Goal: Task Accomplishment & Management: Manage account settings

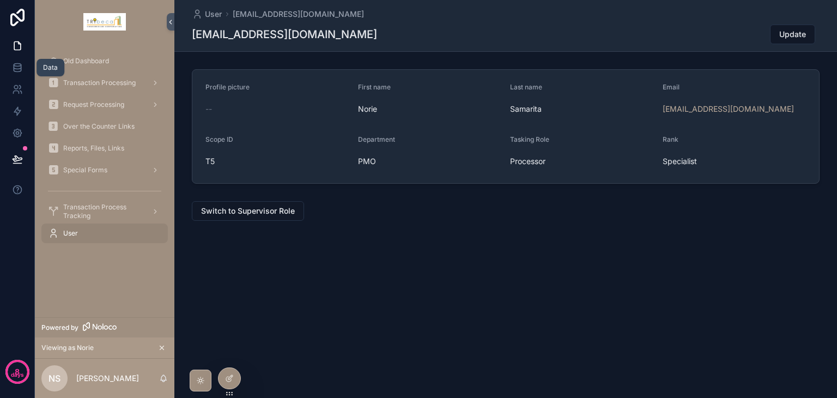
click at [10, 64] on link at bounding box center [17, 68] width 34 height 22
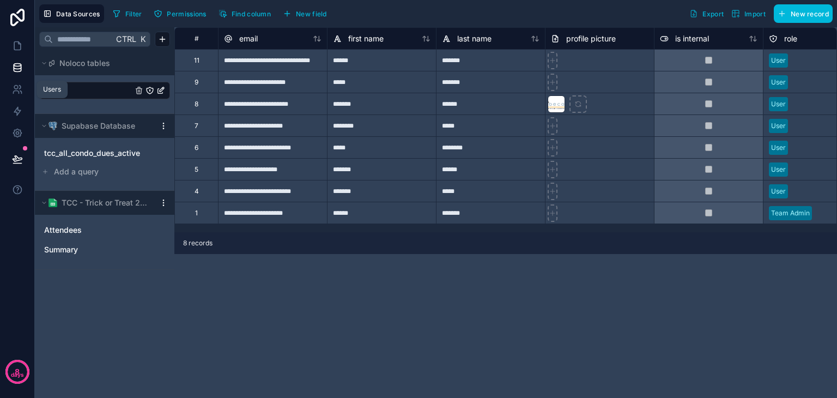
click at [22, 87] on icon at bounding box center [17, 89] width 11 height 11
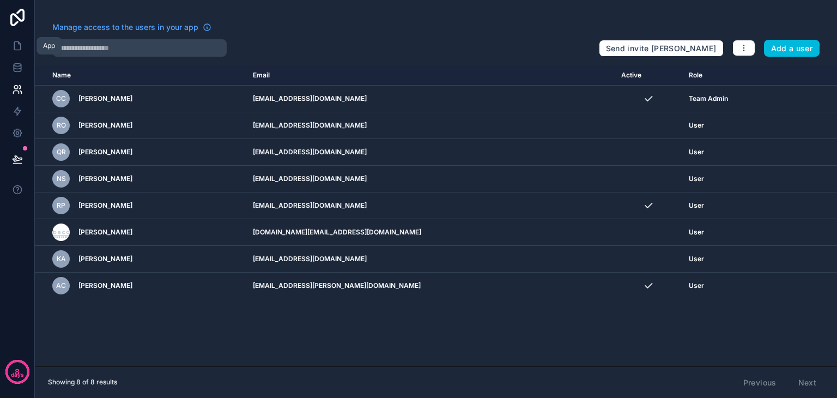
click at [13, 48] on icon at bounding box center [17, 45] width 11 height 11
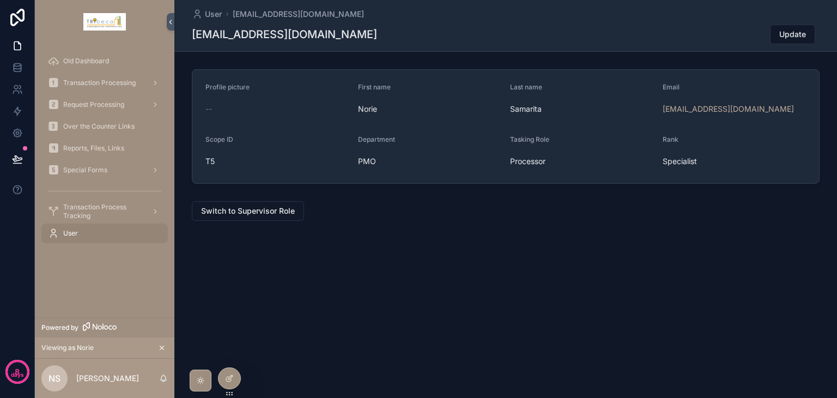
click at [0, 0] on icon at bounding box center [0, 0] width 0 height 0
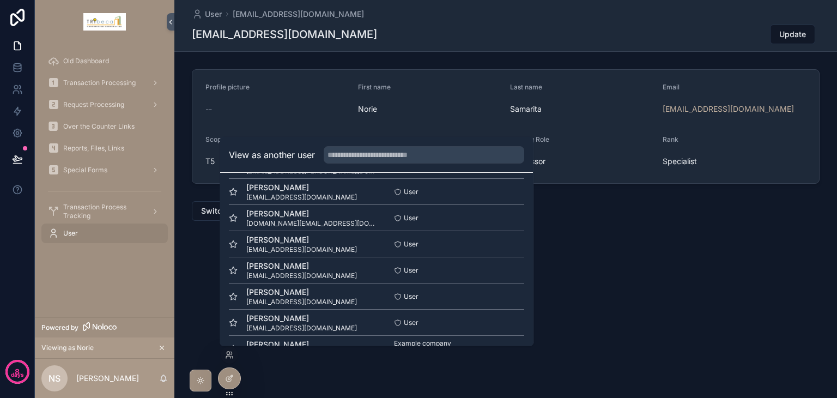
scroll to position [53, 0]
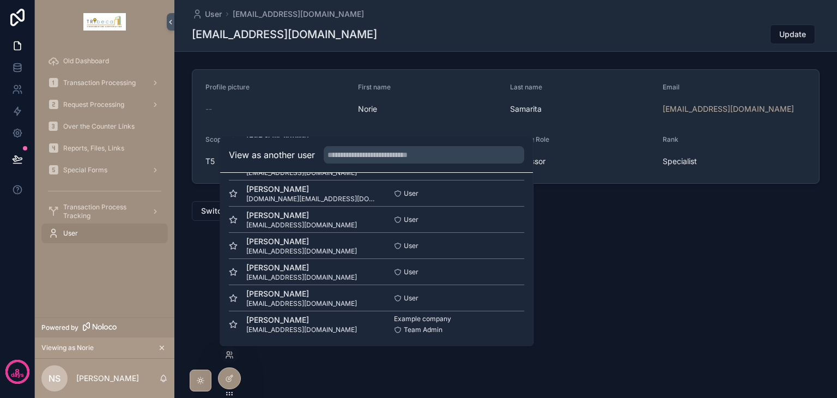
click at [0, 0] on button "Select" at bounding box center [0, 0] width 0 height 0
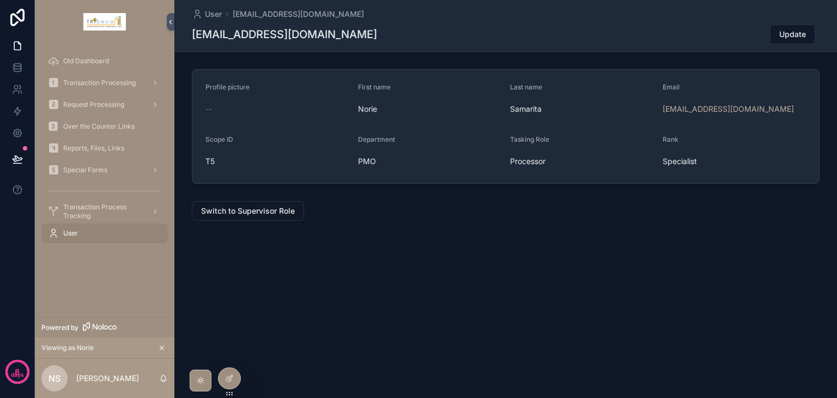
click at [590, 258] on div "User carmonacedric23@gmail.com carmonacedric23@gmail.com Update Profile picture…" at bounding box center [505, 147] width 662 height 295
click at [87, 82] on span "Transaction Processing" at bounding box center [99, 82] width 72 height 9
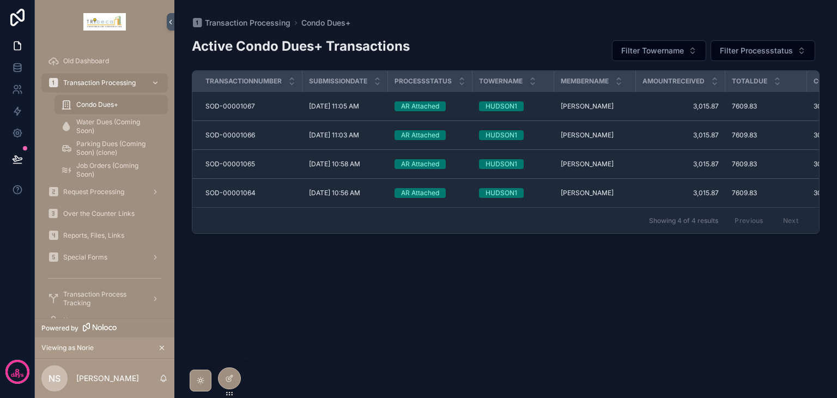
click at [437, 106] on div "AR Attached" at bounding box center [420, 106] width 38 height 10
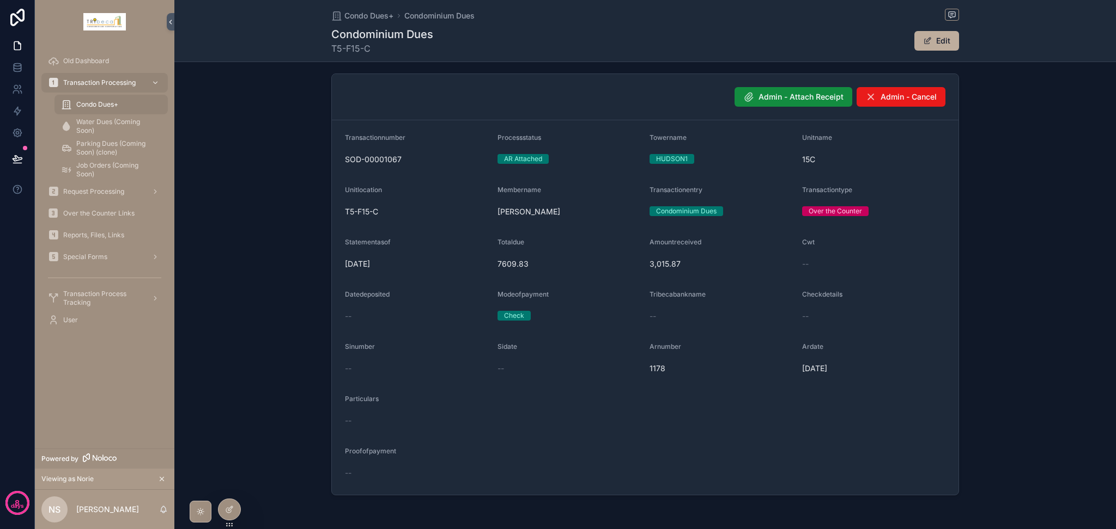
scroll to position [4, 0]
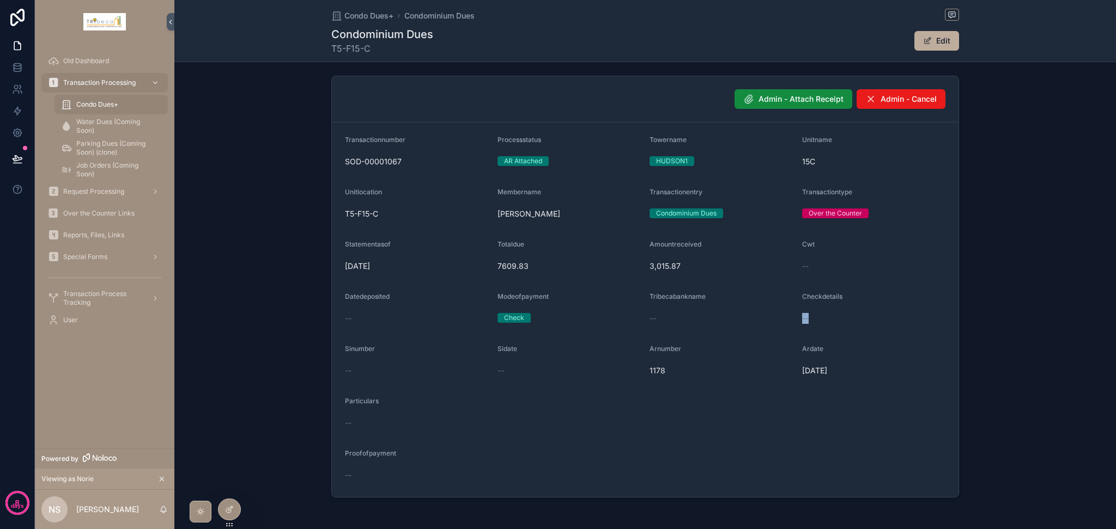
drag, startPoint x: 797, startPoint y: 322, endPoint x: 815, endPoint y: 322, distance: 18.0
click at [815, 322] on div "--" at bounding box center [874, 318] width 144 height 11
click at [836, 331] on div "Admin - Attach Receipt Admin - Cancel Transactionnumber SOD-00001067 Processsta…" at bounding box center [644, 286] width 941 height 431
drag, startPoint x: 647, startPoint y: 319, endPoint x: 659, endPoint y: 318, distance: 11.5
click at [659, 318] on div "--" at bounding box center [721, 318] width 144 height 11
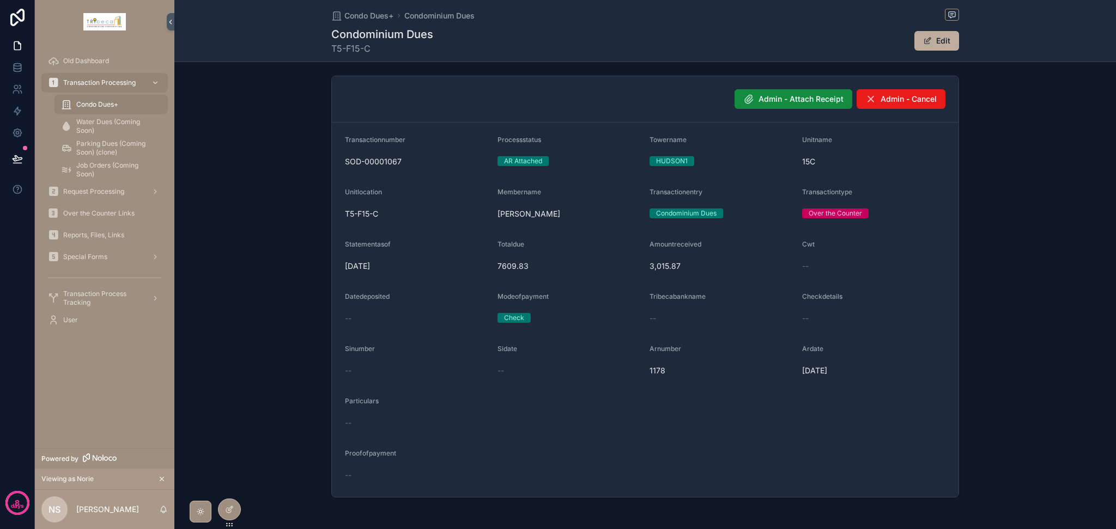
click at [836, 325] on form "Transactionnumber SOD-00001067 Processstatus AR Attached Towername HUDSON1 Unit…" at bounding box center [645, 310] width 626 height 375
click at [782, 96] on span "Admin - Attach Receipt" at bounding box center [800, 99] width 85 height 11
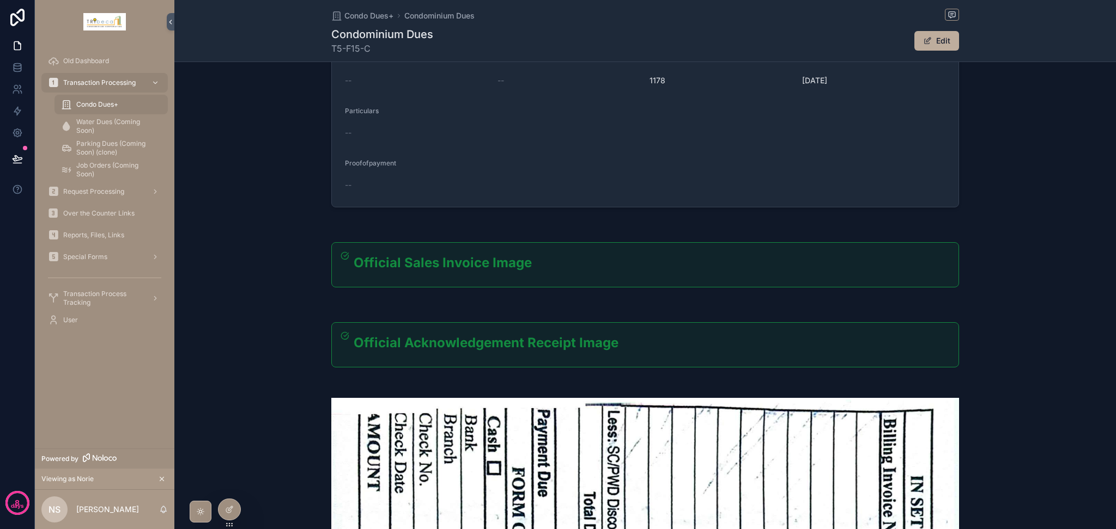
scroll to position [0, 0]
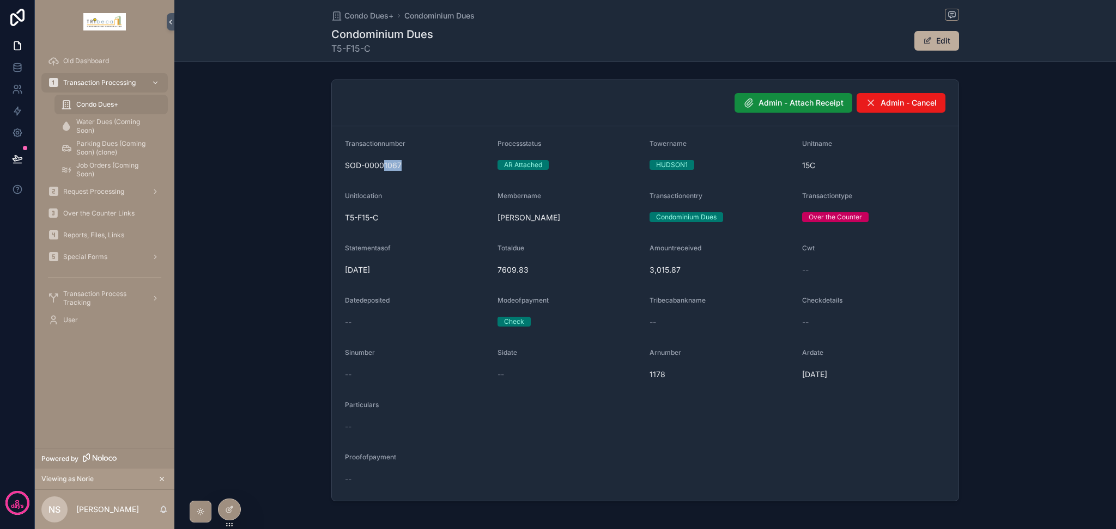
drag, startPoint x: 381, startPoint y: 167, endPoint x: 406, endPoint y: 167, distance: 25.6
click at [406, 167] on span "SOD-00001067" at bounding box center [417, 165] width 144 height 11
click at [0, 0] on icon at bounding box center [0, 0] width 0 height 0
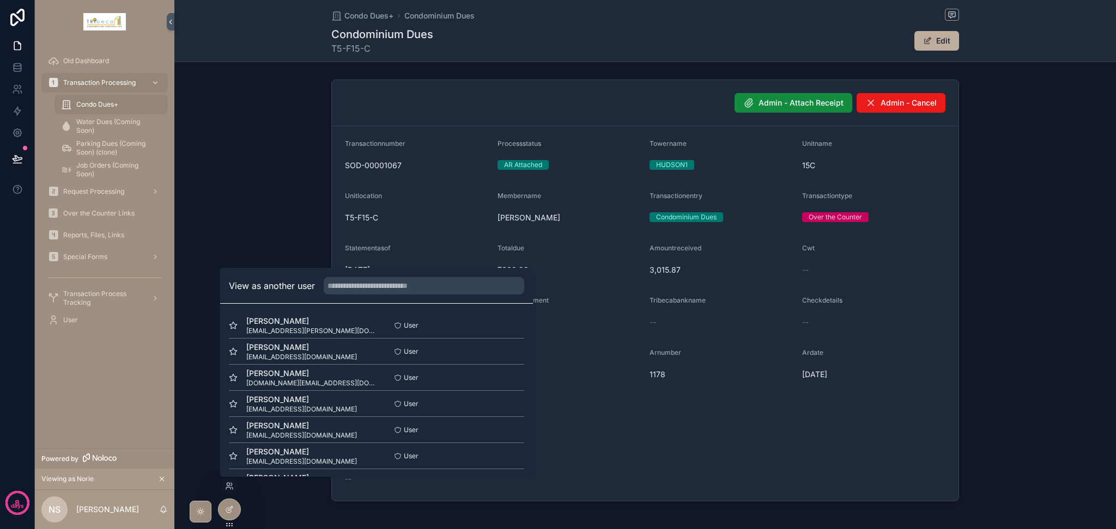
click at [83, 321] on div "User" at bounding box center [104, 320] width 113 height 17
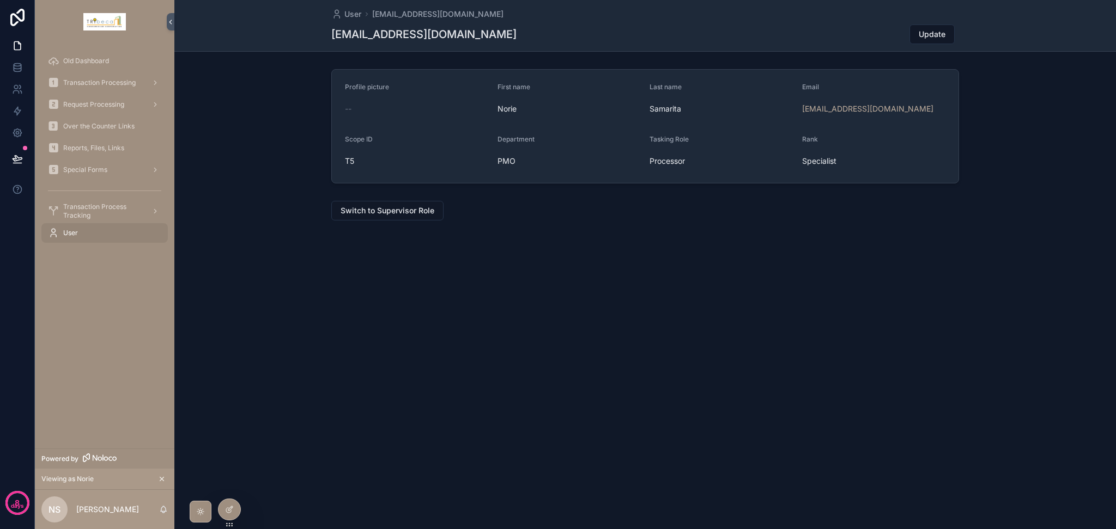
click at [222, 397] on div at bounding box center [229, 510] width 22 height 21
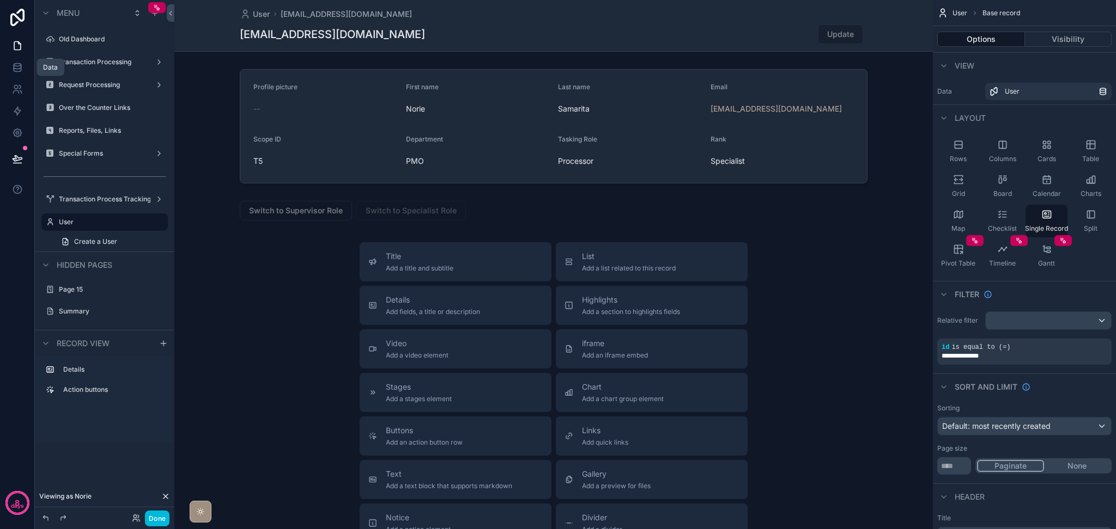
click at [16, 75] on link at bounding box center [17, 68] width 34 height 22
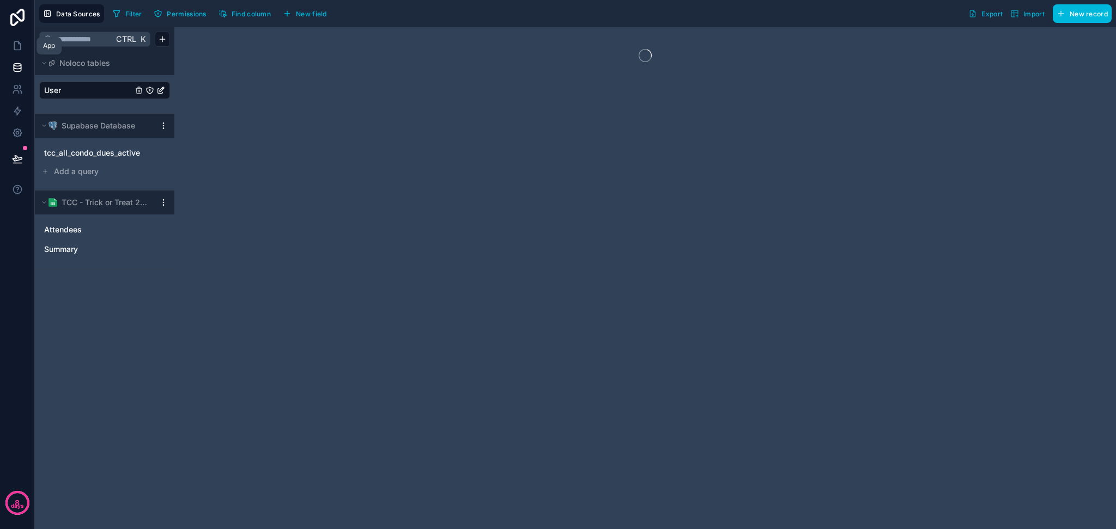
click at [23, 49] on link at bounding box center [17, 46] width 34 height 22
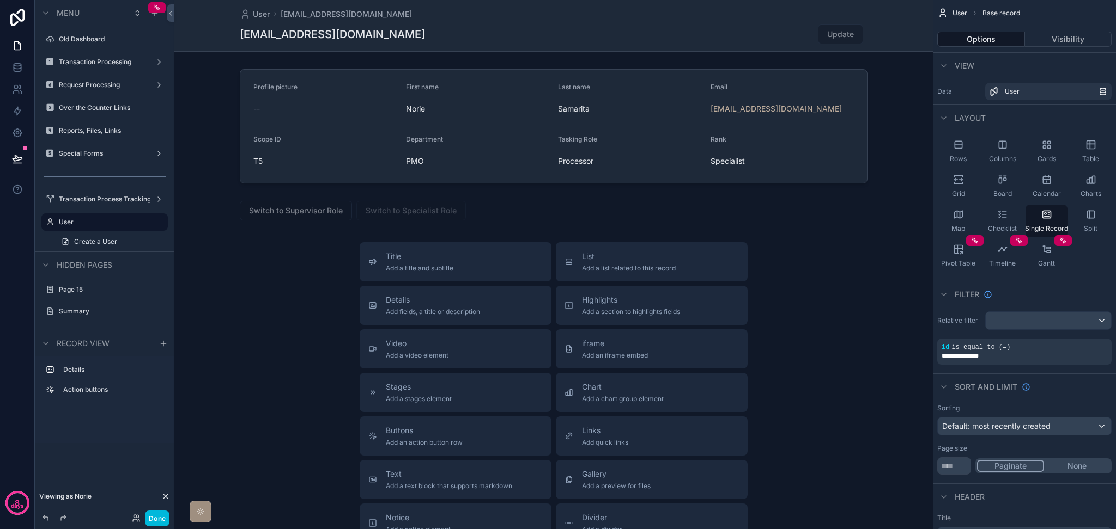
click at [89, 155] on label "Special Forms" at bounding box center [102, 153] width 87 height 9
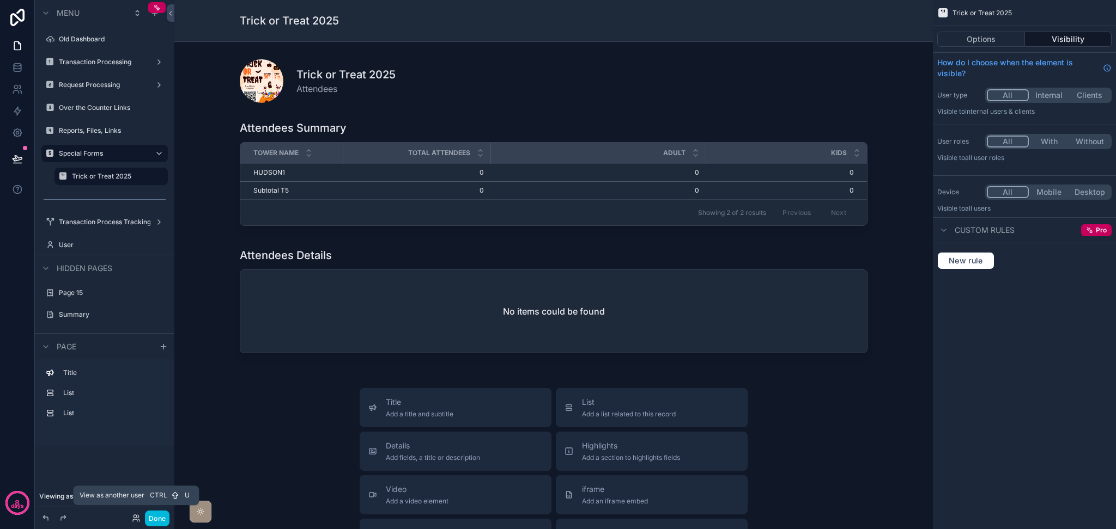
click at [137, 397] on icon at bounding box center [136, 518] width 9 height 9
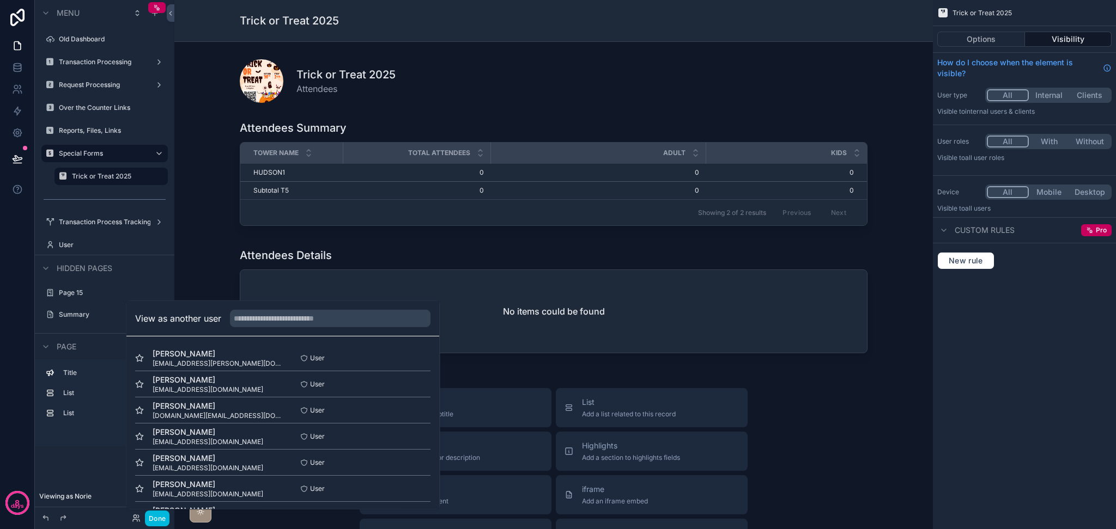
click at [0, 0] on button "Select" at bounding box center [0, 0] width 0 height 0
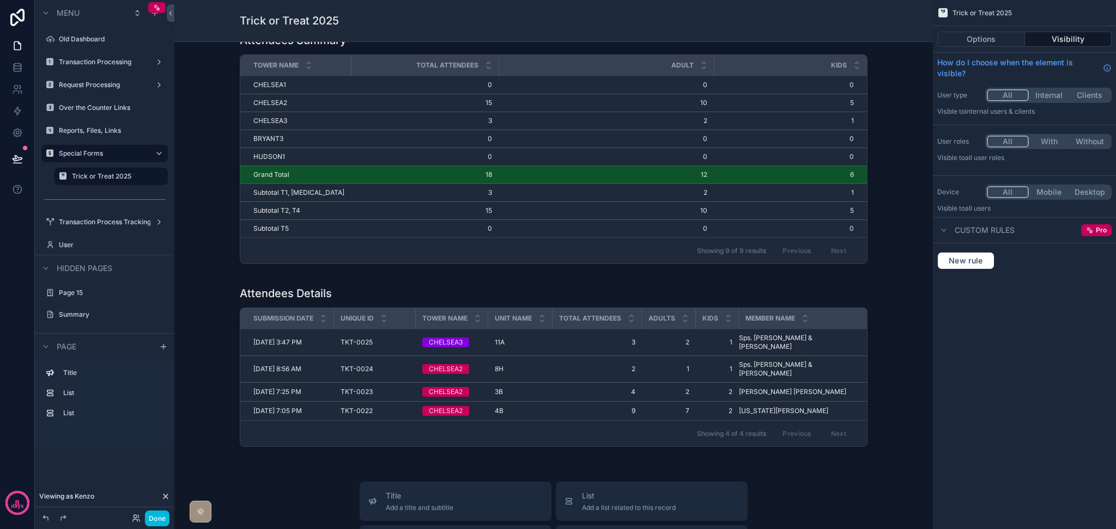
scroll to position [72, 0]
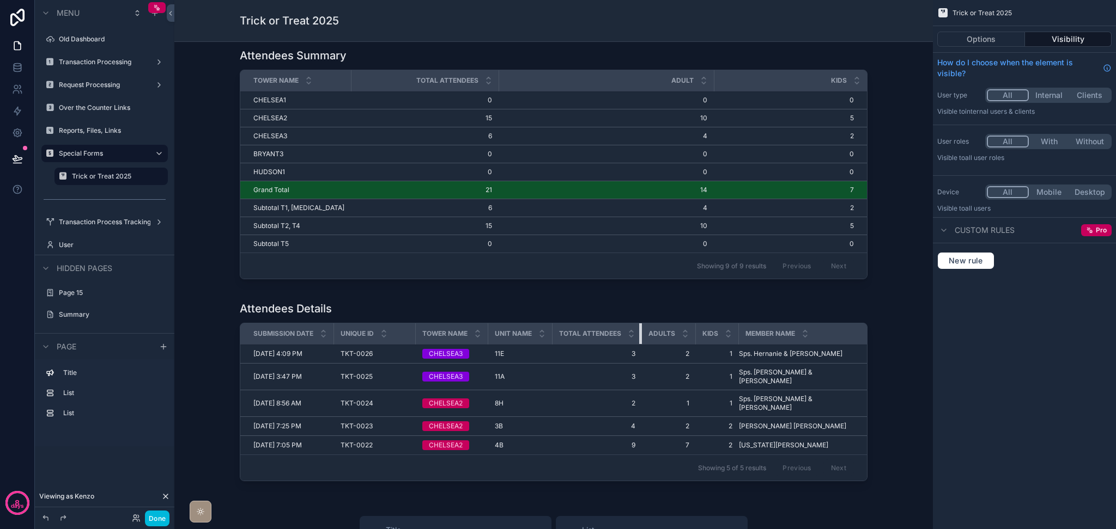
drag, startPoint x: 636, startPoint y: 339, endPoint x: 610, endPoint y: 339, distance: 26.1
click at [610, 339] on th "Total Attendees" at bounding box center [596, 334] width 89 height 21
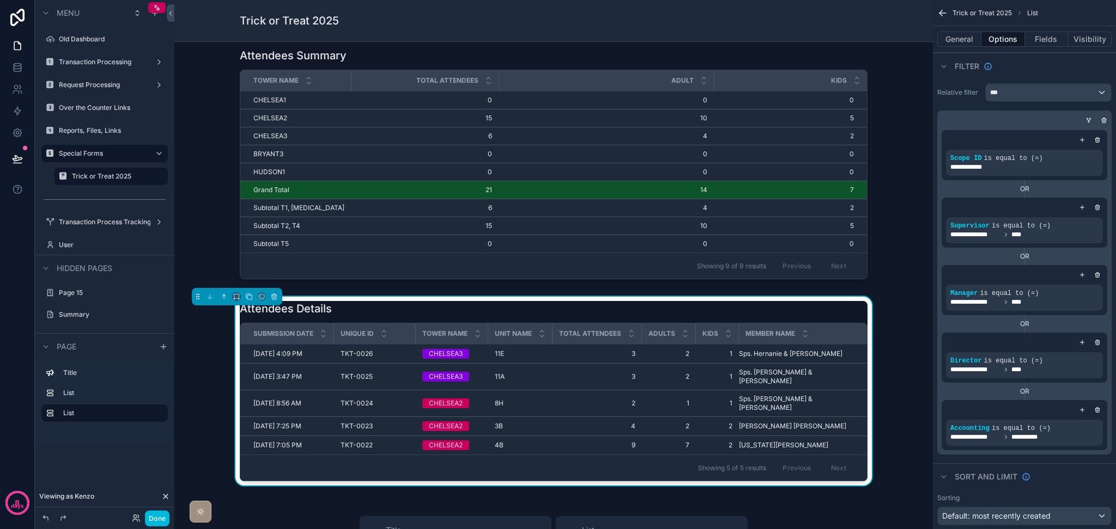
click at [195, 255] on div "scrollable content" at bounding box center [553, 166] width 741 height 245
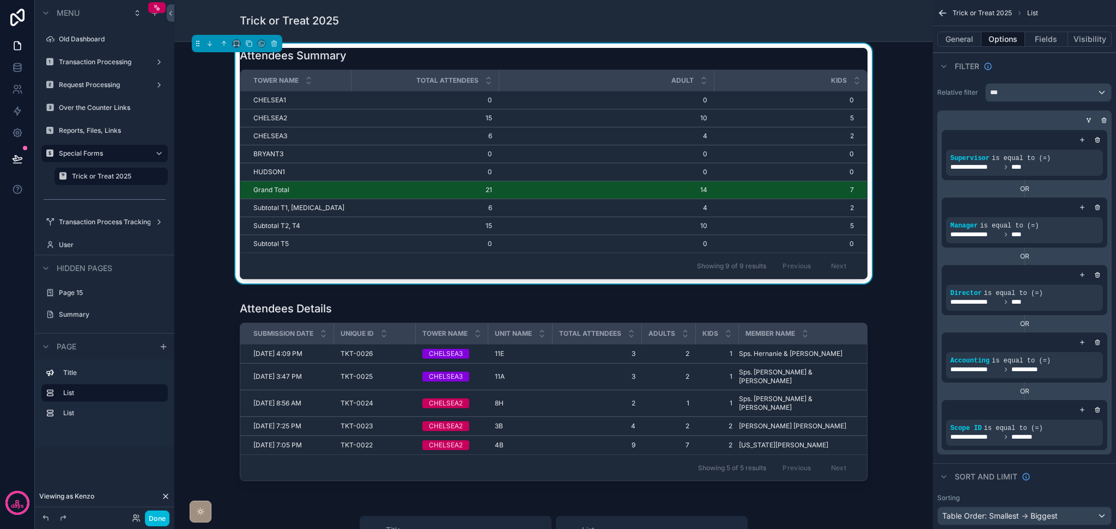
click at [167, 518] on button "Done" at bounding box center [157, 519] width 25 height 16
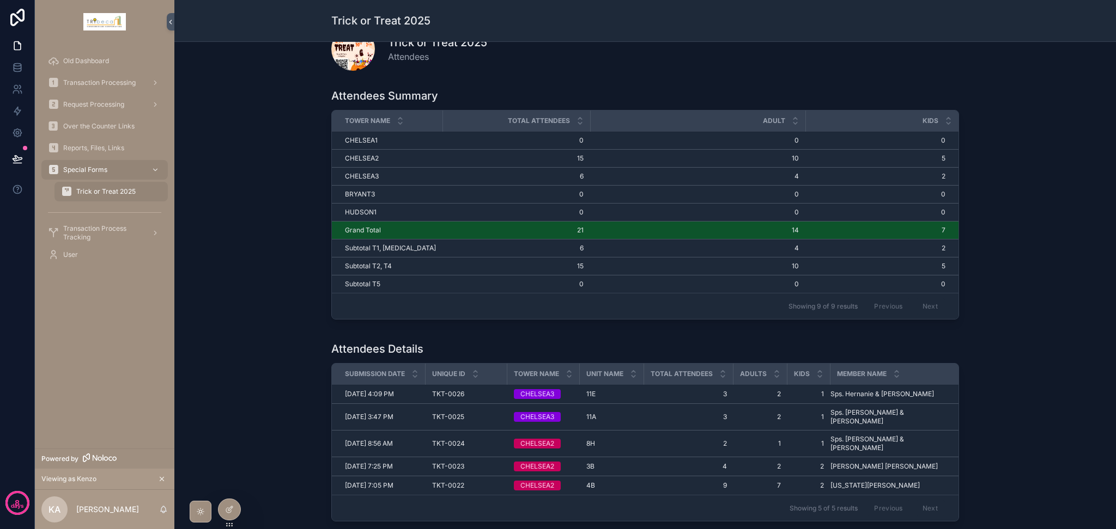
scroll to position [0, 0]
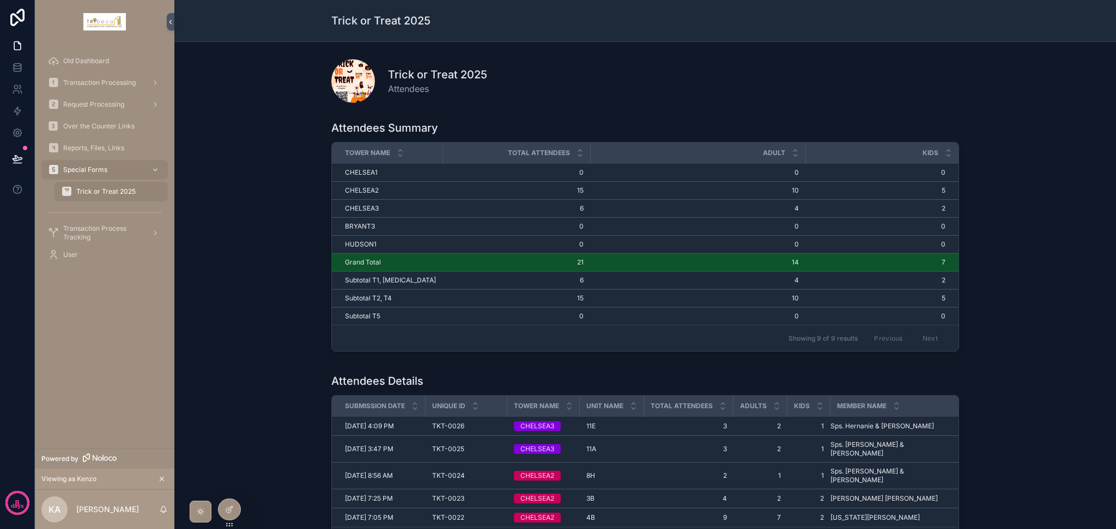
click at [233, 504] on div at bounding box center [229, 510] width 22 height 21
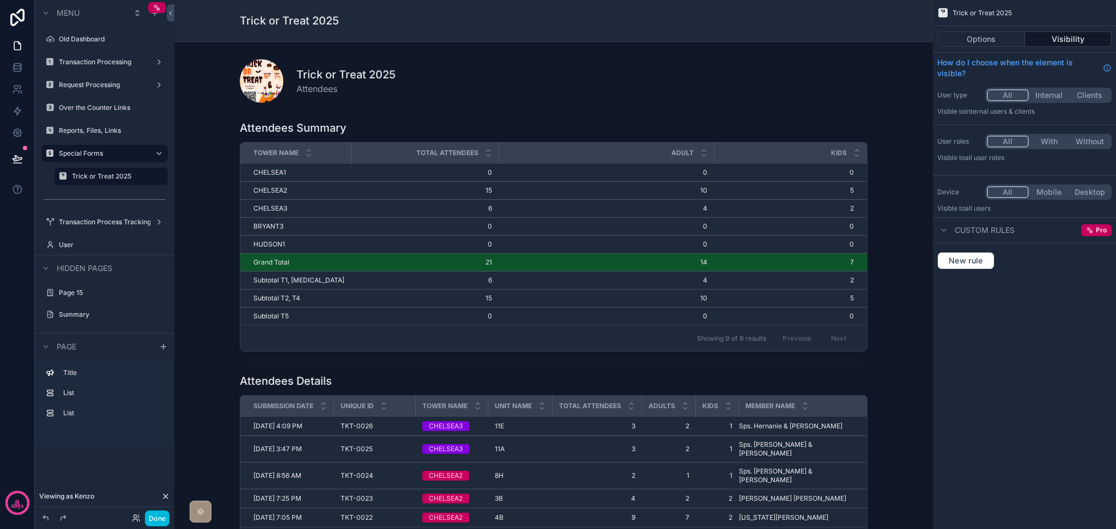
click at [149, 517] on button "Done" at bounding box center [157, 519] width 25 height 16
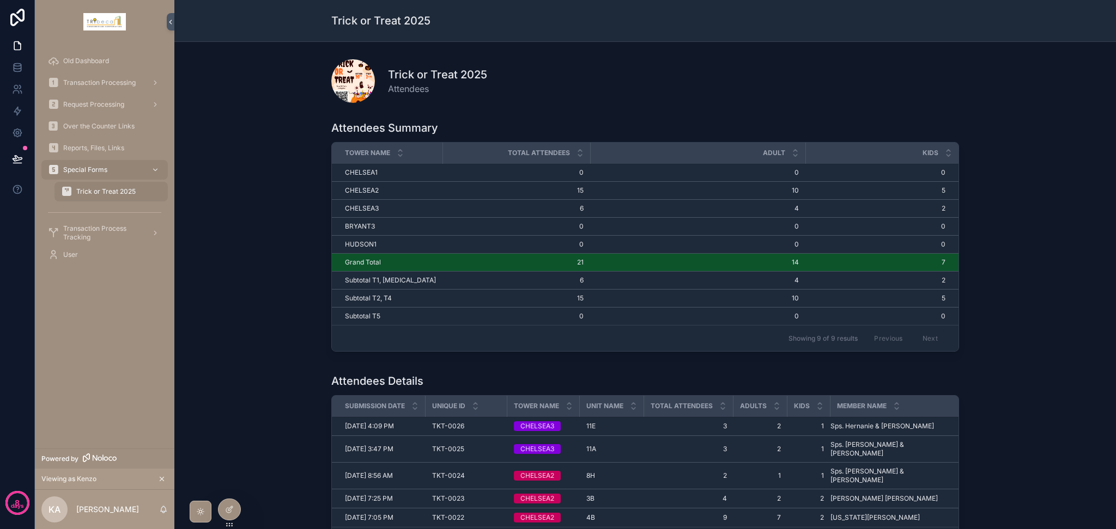
click at [201, 517] on div "scrollable content" at bounding box center [201, 512] width 10 height 10
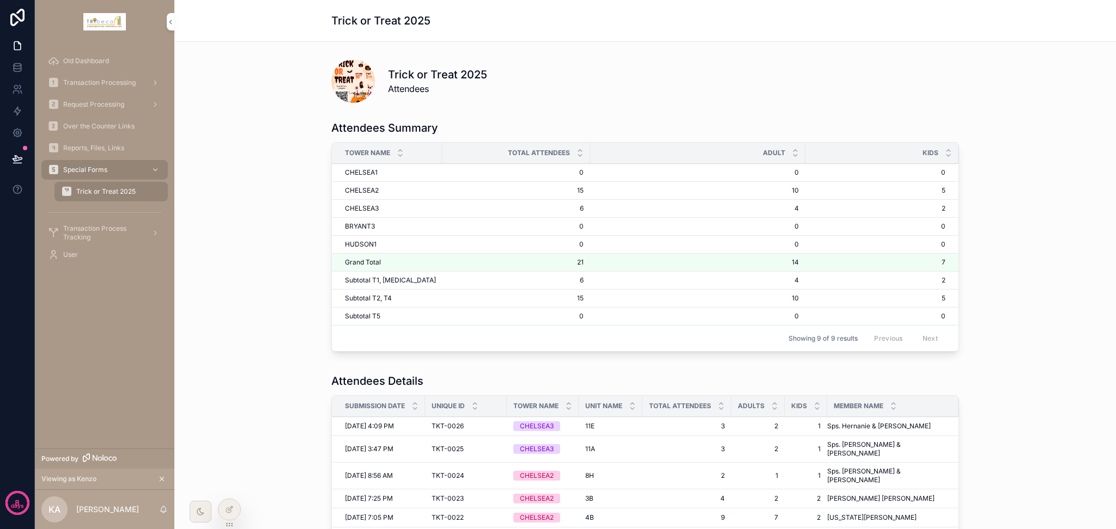
click at [99, 62] on span "Old Dashboard" at bounding box center [86, 61] width 46 height 9
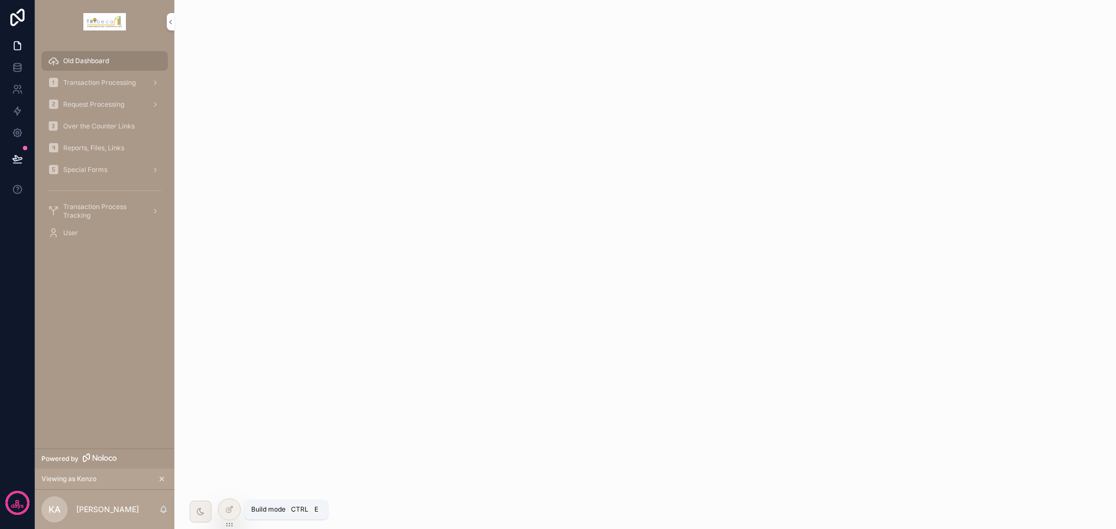
click at [228, 515] on div at bounding box center [229, 510] width 22 height 21
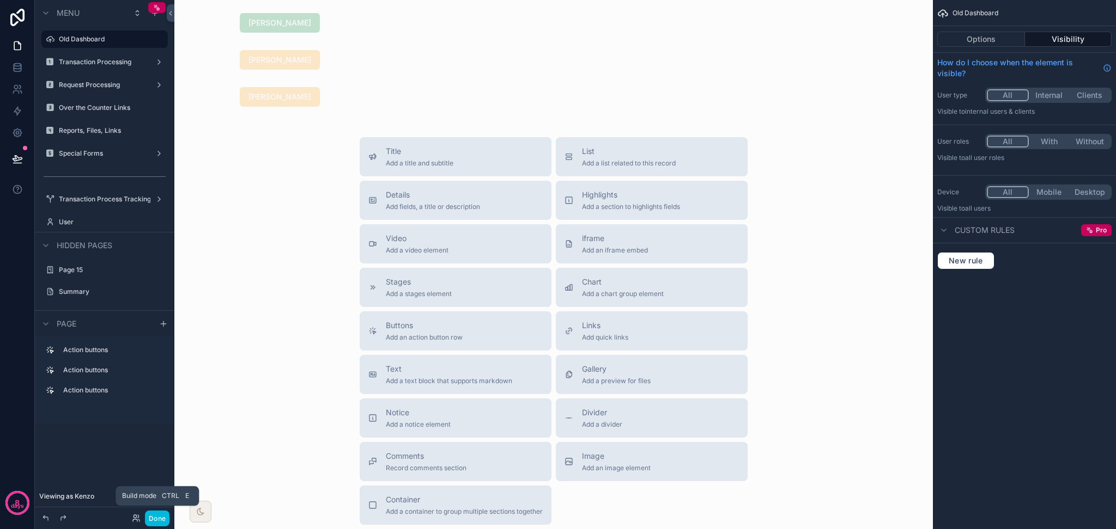
click at [162, 521] on button "Done" at bounding box center [157, 519] width 25 height 16
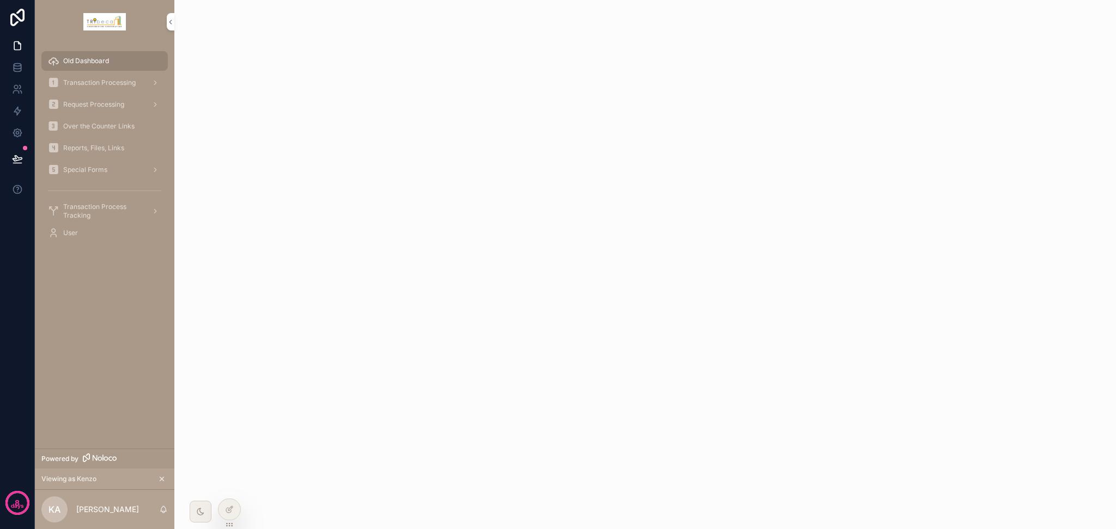
click at [0, 0] on icon at bounding box center [0, 0] width 0 height 0
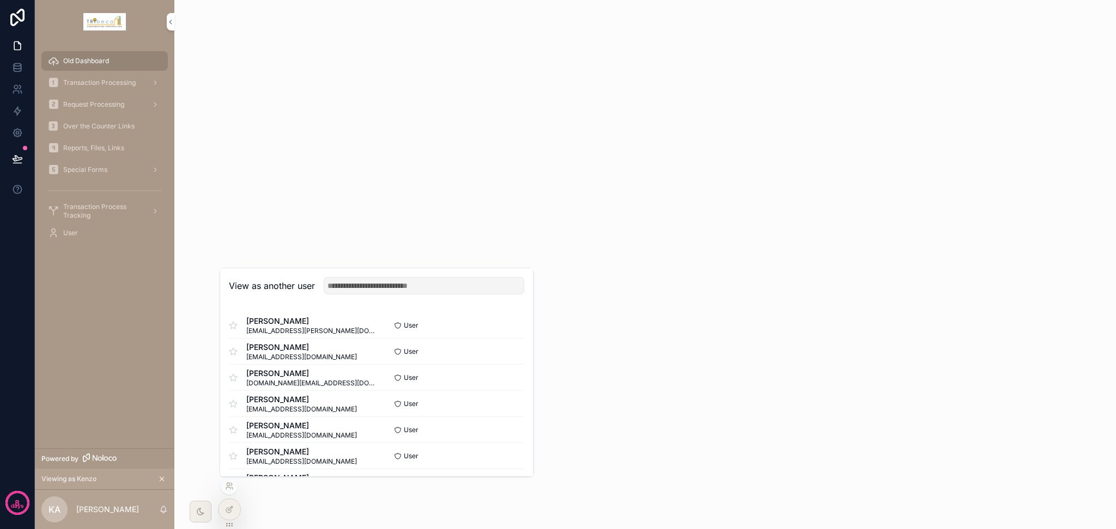
click at [0, 0] on button "Select" at bounding box center [0, 0] width 0 height 0
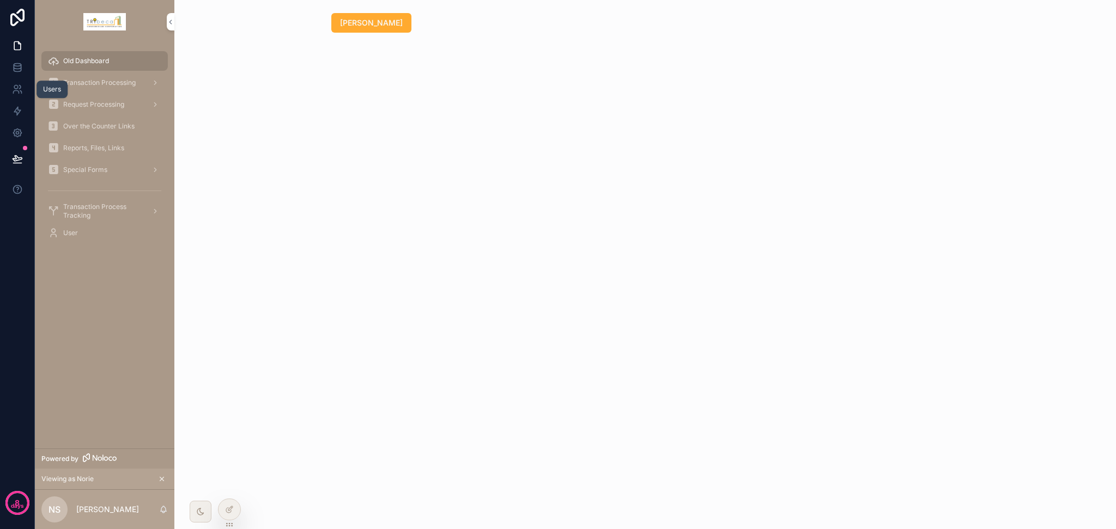
click at [13, 91] on icon at bounding box center [17, 89] width 11 height 11
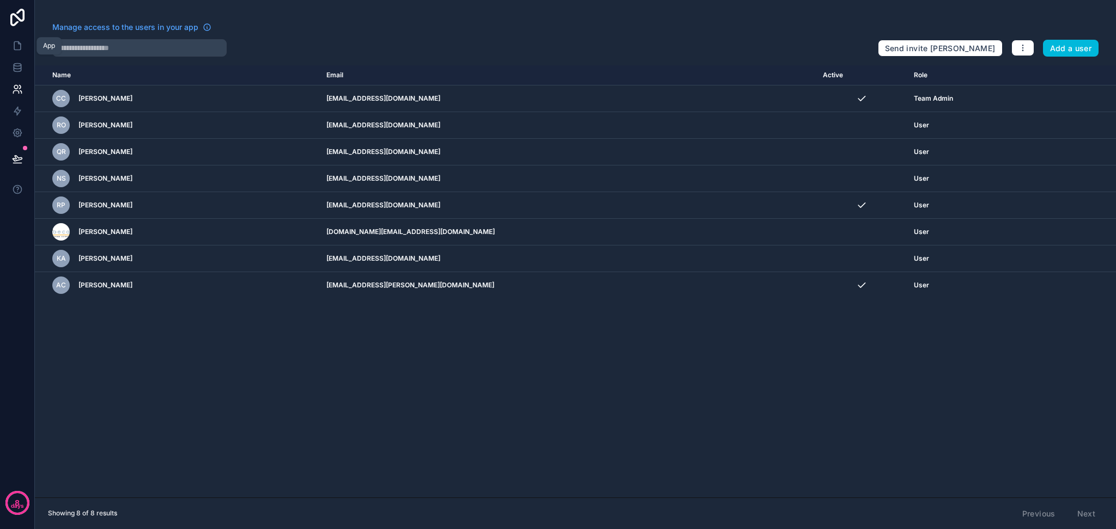
click at [15, 52] on link at bounding box center [17, 46] width 34 height 22
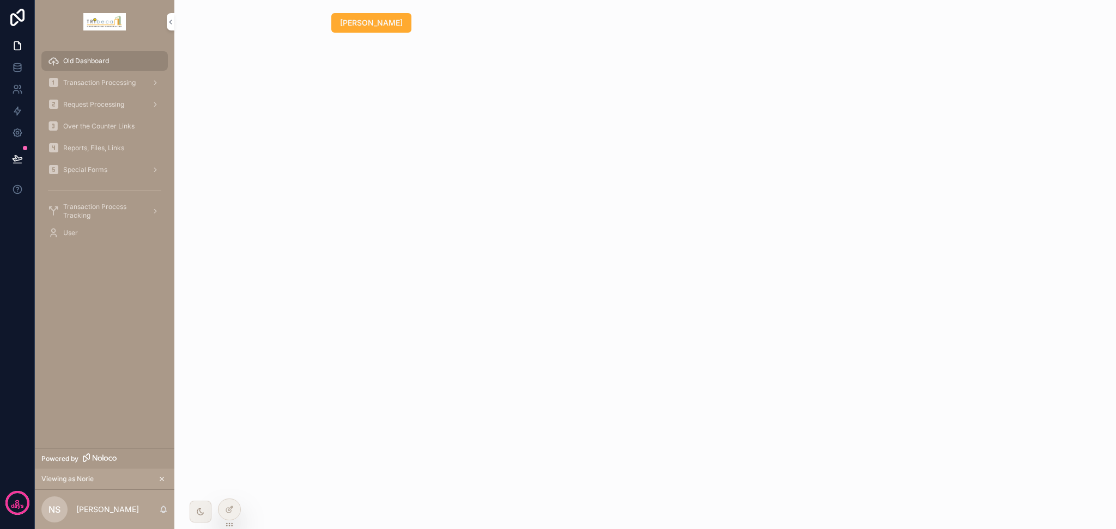
click at [105, 229] on div "User" at bounding box center [104, 232] width 113 height 17
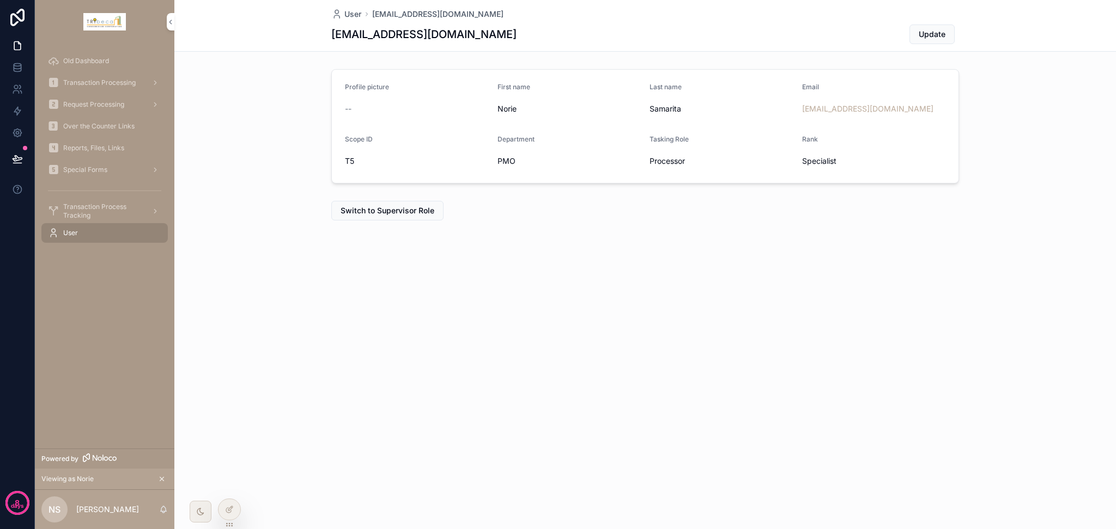
click at [388, 211] on span "Switch to Supervisor Role" at bounding box center [387, 210] width 94 height 11
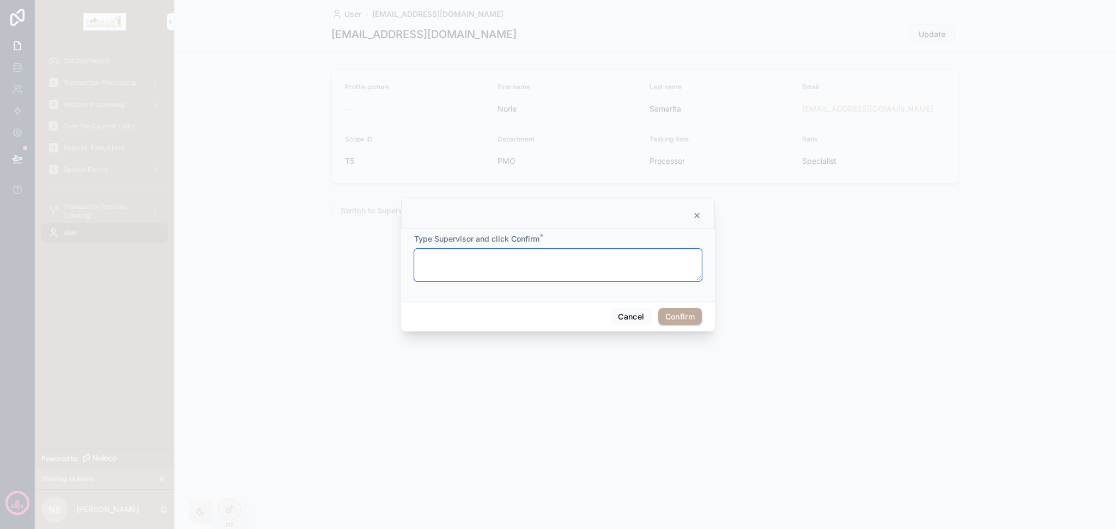
click at [514, 268] on textarea at bounding box center [558, 265] width 288 height 33
type textarea "**********"
click at [672, 309] on button "Confirm" at bounding box center [680, 316] width 44 height 17
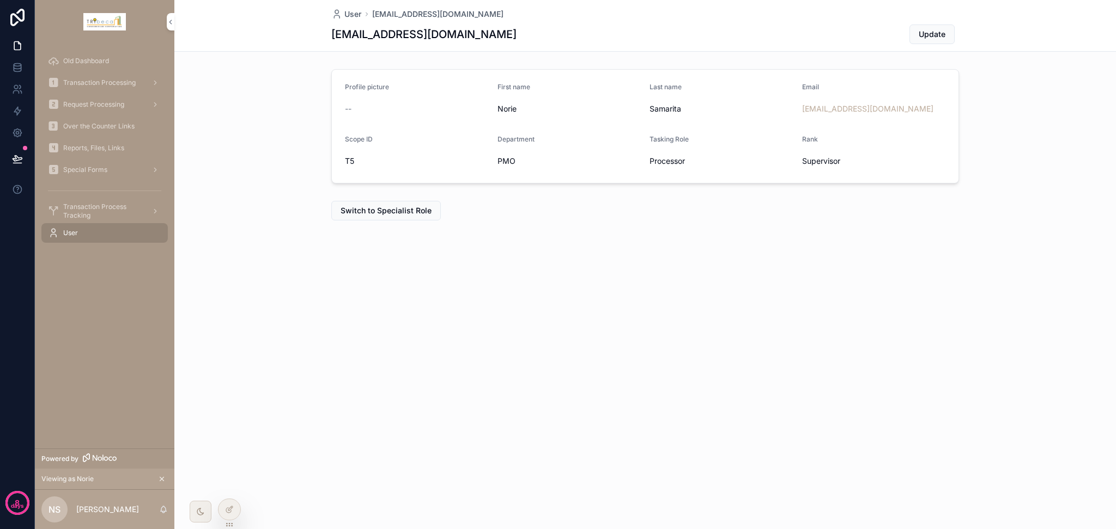
click at [80, 58] on span "Old Dashboard" at bounding box center [86, 61] width 46 height 9
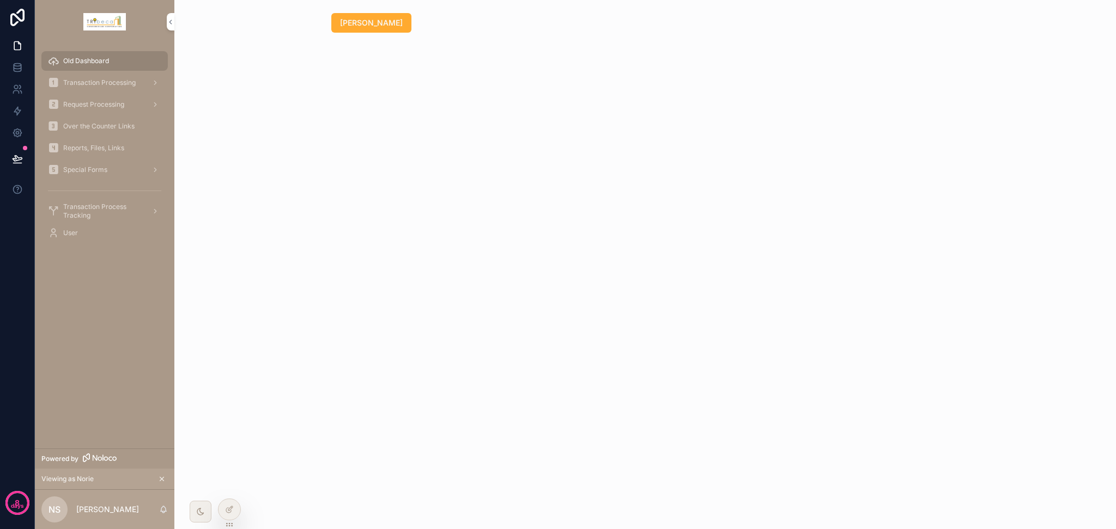
click at [232, 510] on icon at bounding box center [229, 509] width 9 height 9
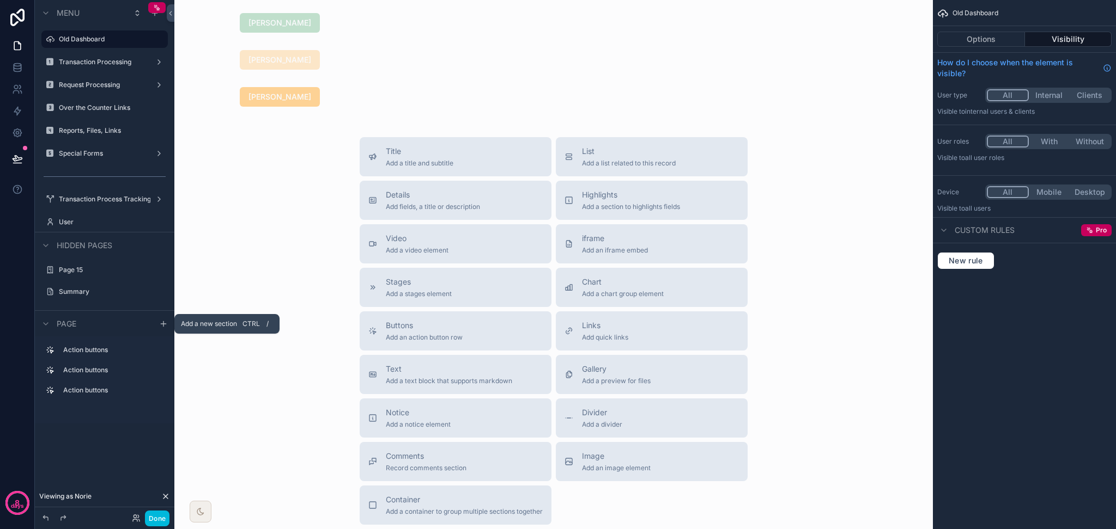
click at [162, 326] on icon "scrollable content" at bounding box center [163, 324] width 9 height 9
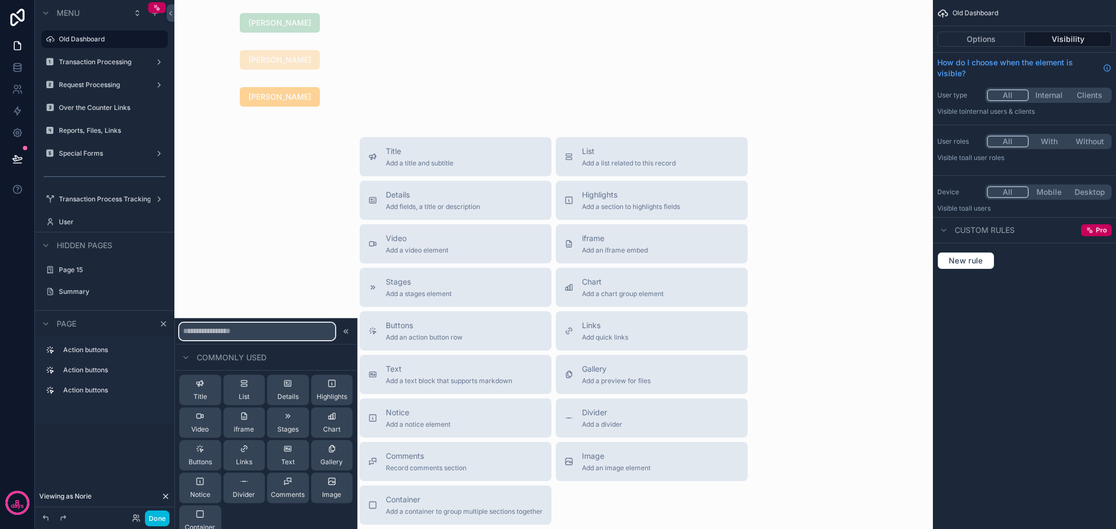
click at [235, 334] on input "text" at bounding box center [257, 330] width 156 height 17
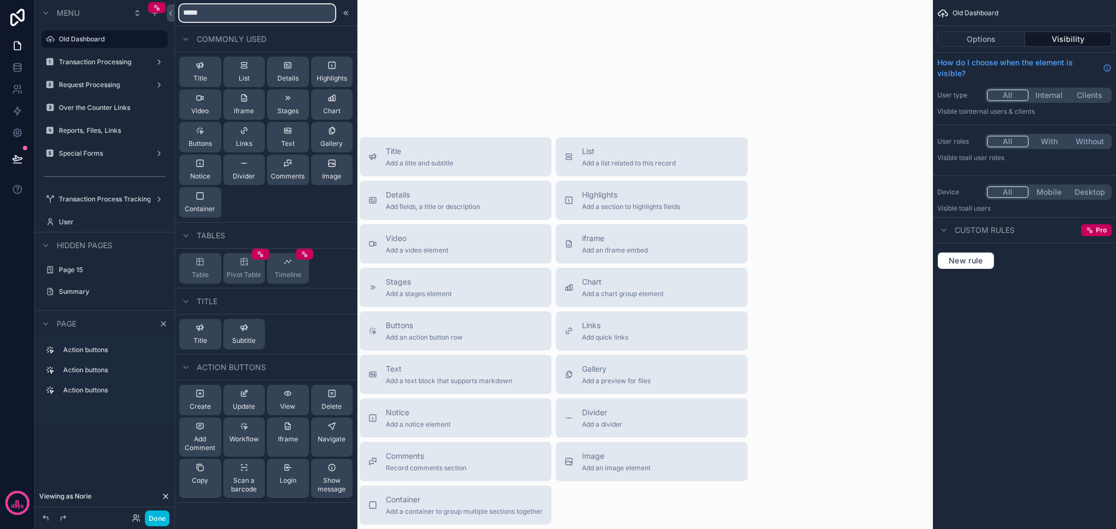
type input "*****"
click at [205, 75] on span "Title" at bounding box center [200, 78] width 14 height 9
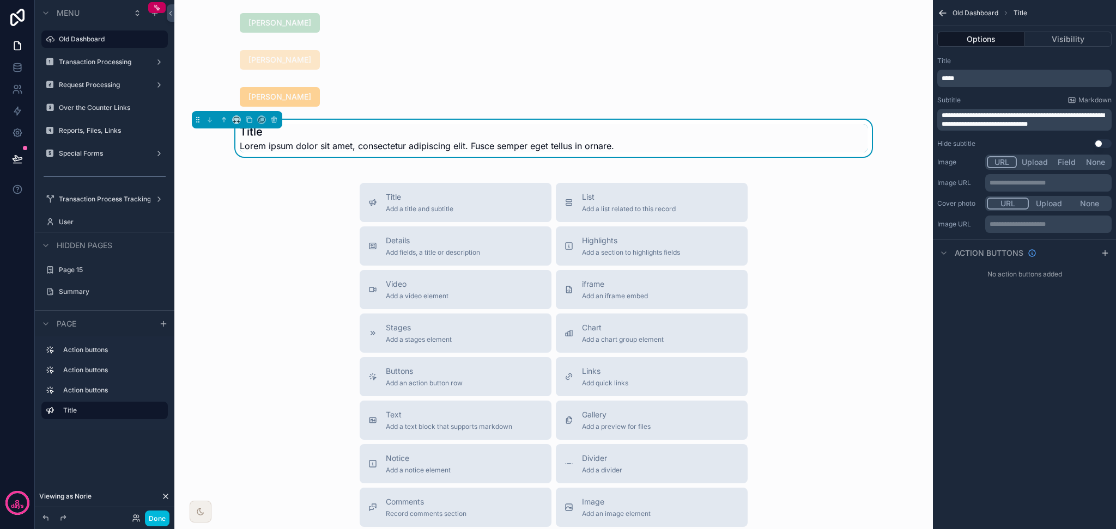
click at [971, 81] on p "*****" at bounding box center [1025, 78] width 168 height 9
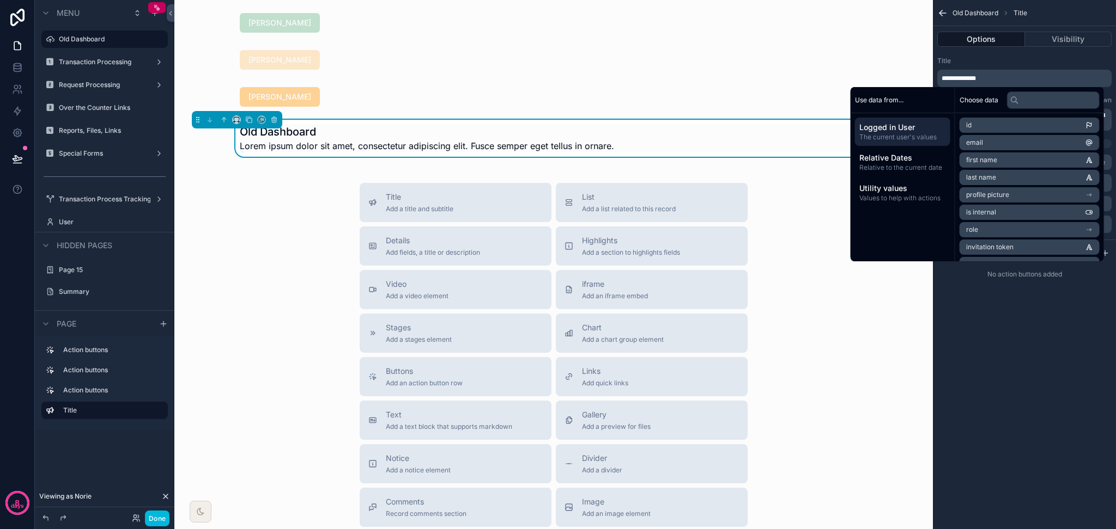
click at [990, 376] on div "**********" at bounding box center [1024, 264] width 183 height 529
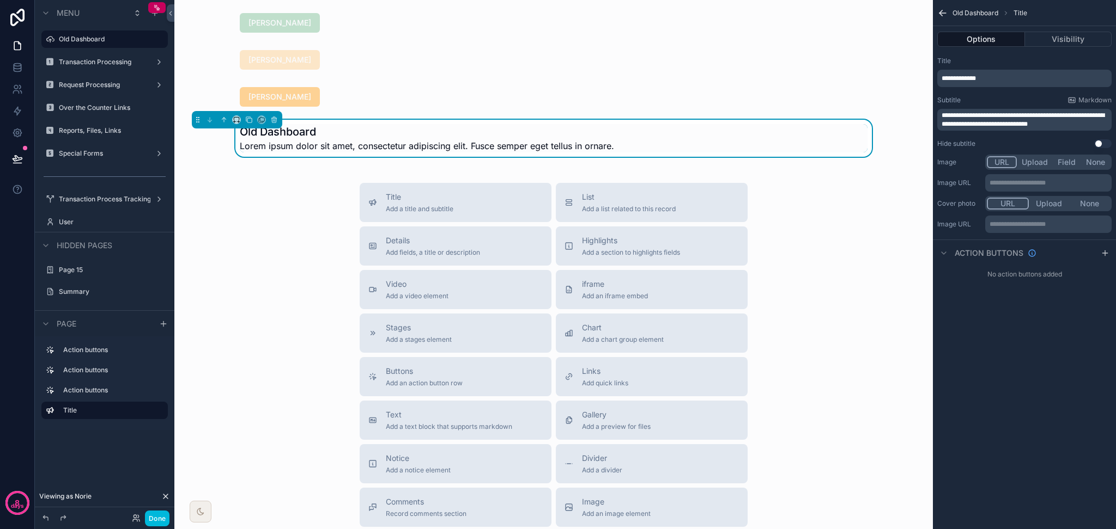
click at [989, 121] on span "**********" at bounding box center [1022, 119] width 163 height 15
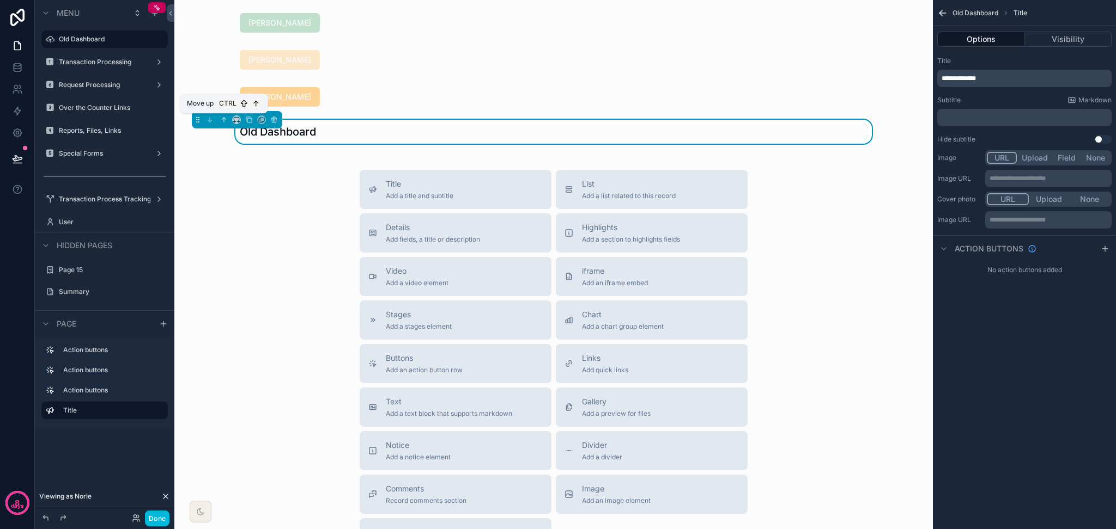
click at [222, 117] on icon "scrollable content" at bounding box center [224, 120] width 8 height 8
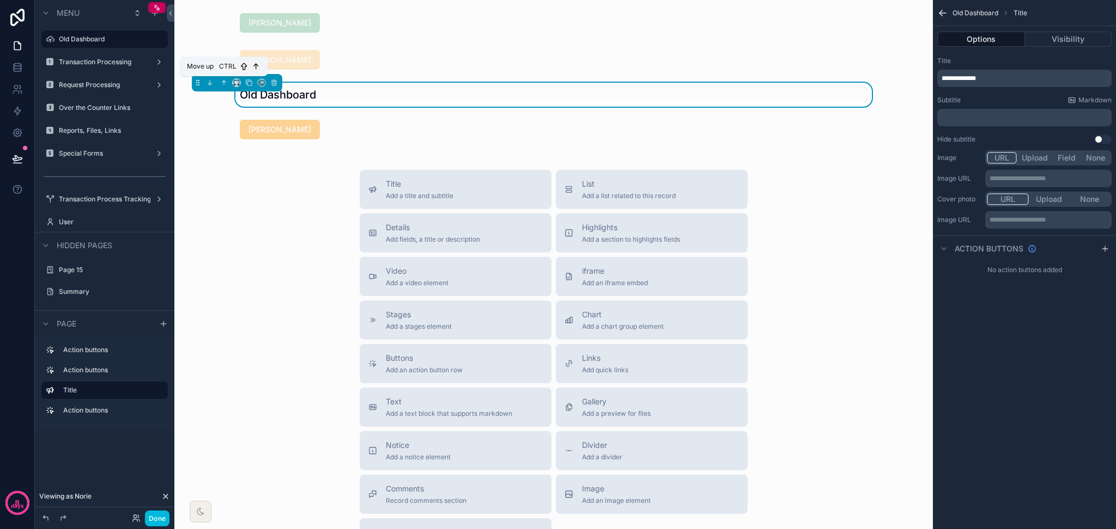
click at [222, 83] on icon "scrollable content" at bounding box center [224, 83] width 8 height 8
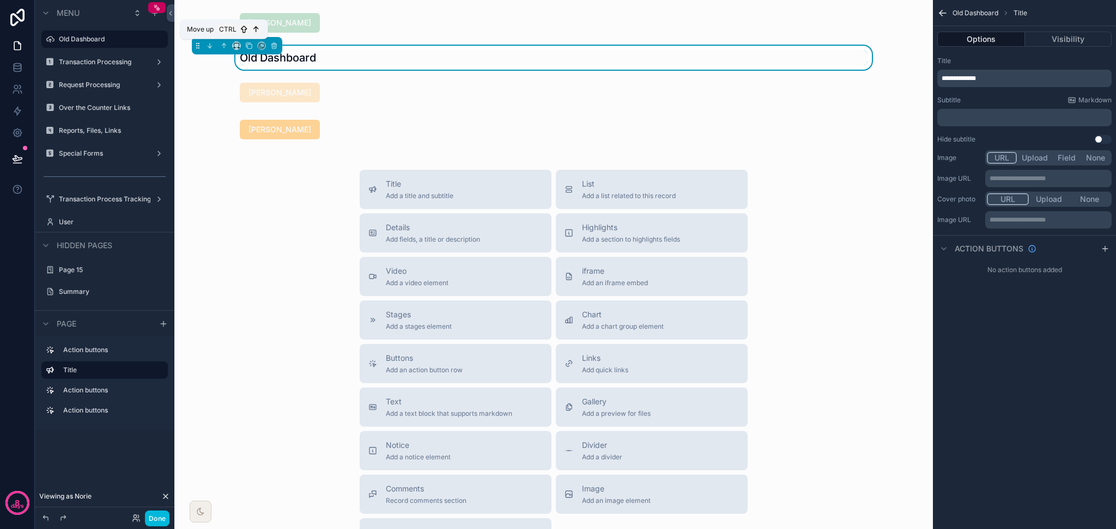
click at [225, 45] on icon "scrollable content" at bounding box center [225, 45] width 2 height 2
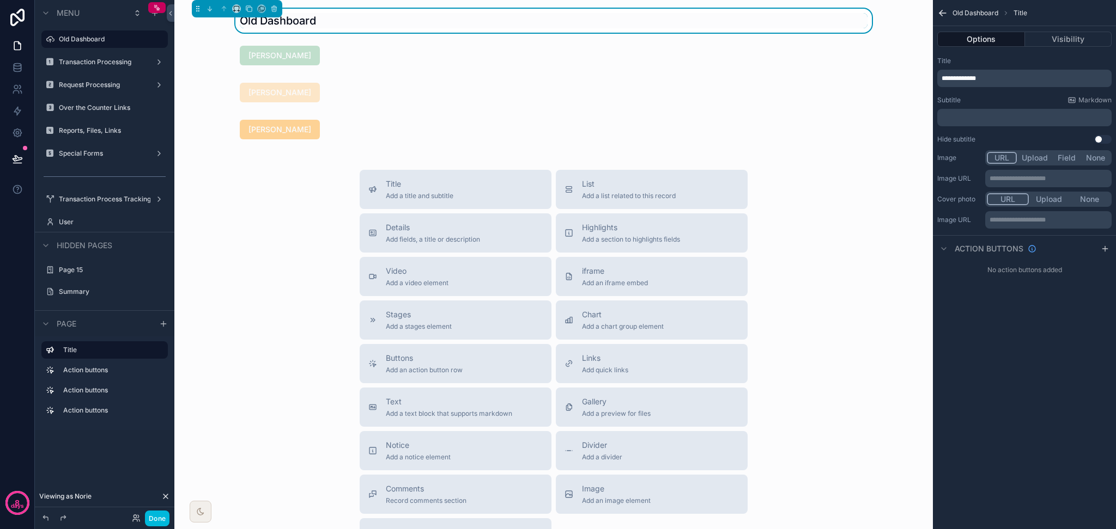
click at [265, 267] on div "Title Add a title and subtitle List Add a list related to this record Details A…" at bounding box center [553, 364] width 741 height 388
click at [158, 515] on button "Done" at bounding box center [157, 519] width 25 height 16
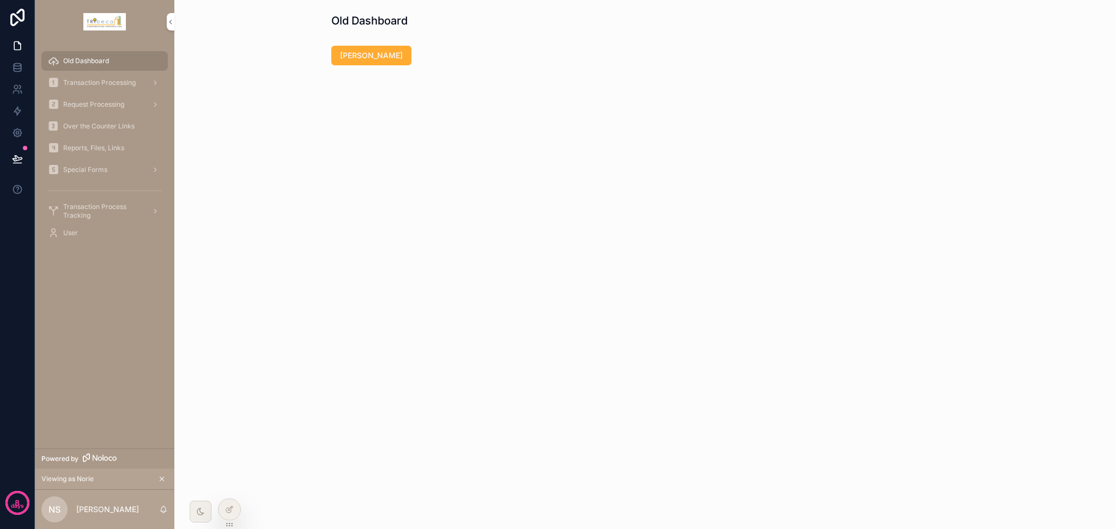
click at [108, 78] on span "Transaction Processing" at bounding box center [99, 82] width 72 height 9
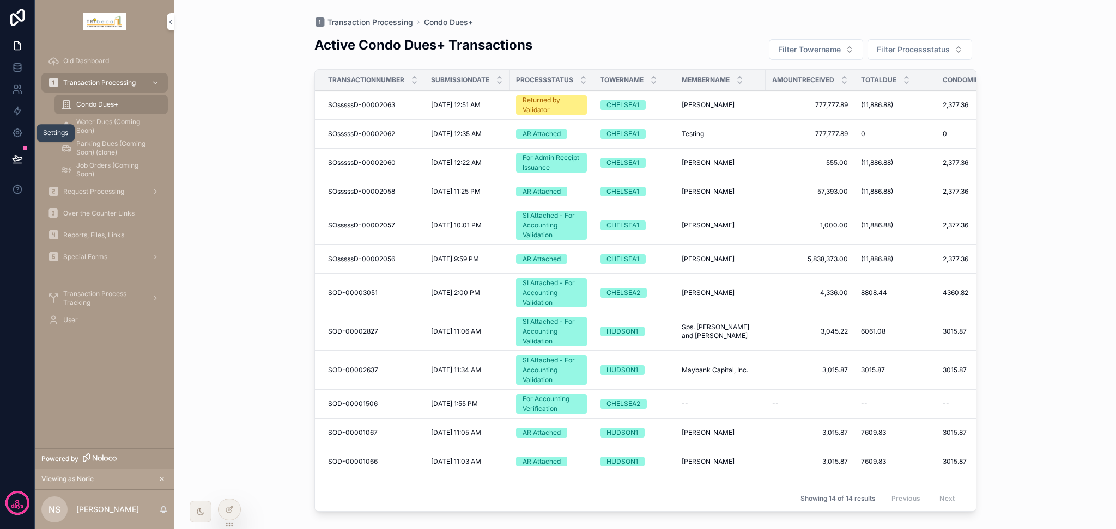
click at [13, 135] on icon at bounding box center [17, 132] width 11 height 11
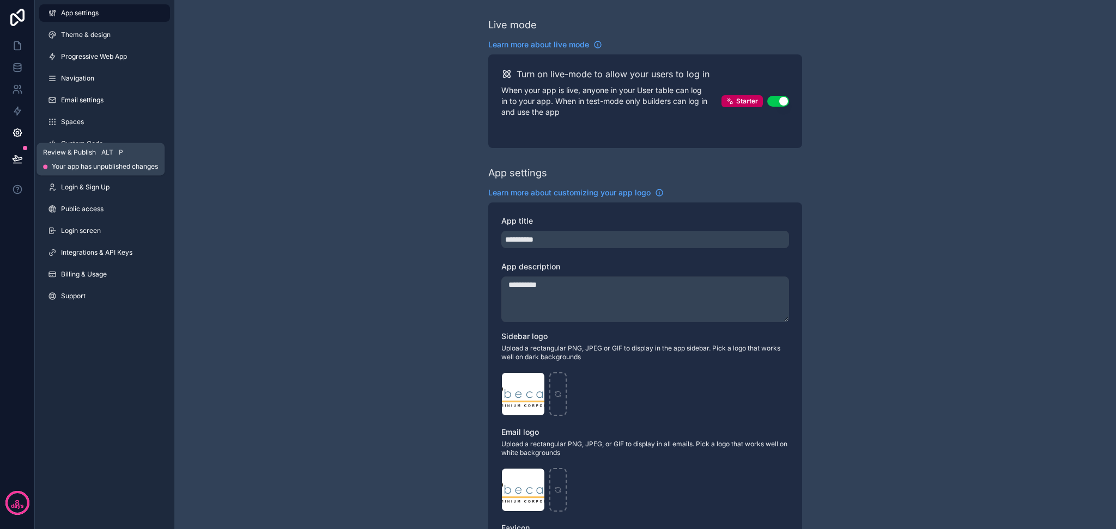
click at [19, 160] on icon at bounding box center [17, 158] width 9 height 5
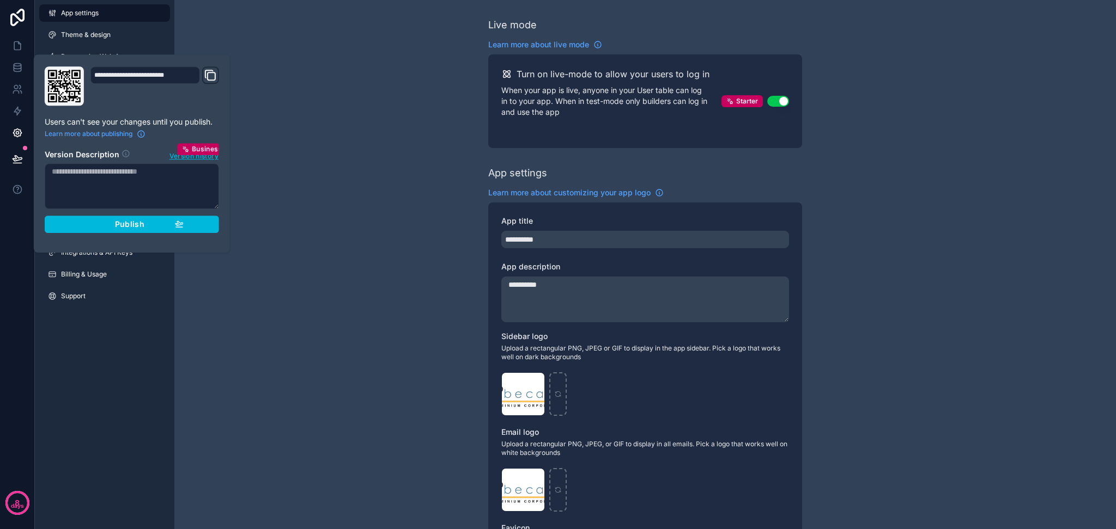
click at [124, 222] on span "Publish" at bounding box center [129, 225] width 29 height 10
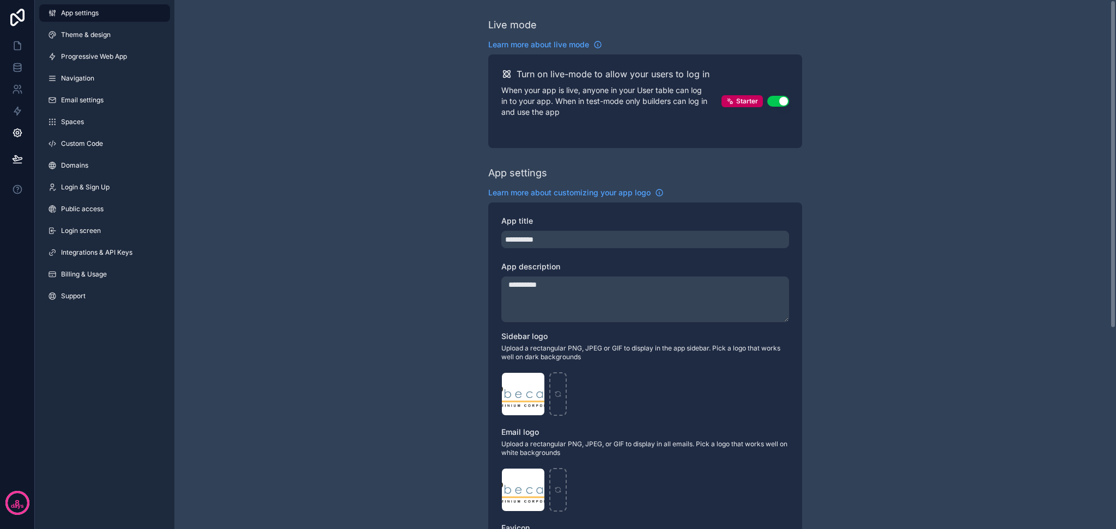
click at [341, 249] on div "**********" at bounding box center [644, 427] width 941 height 854
click at [28, 16] on link at bounding box center [17, 17] width 35 height 35
